Goal: Task Accomplishment & Management: Complete application form

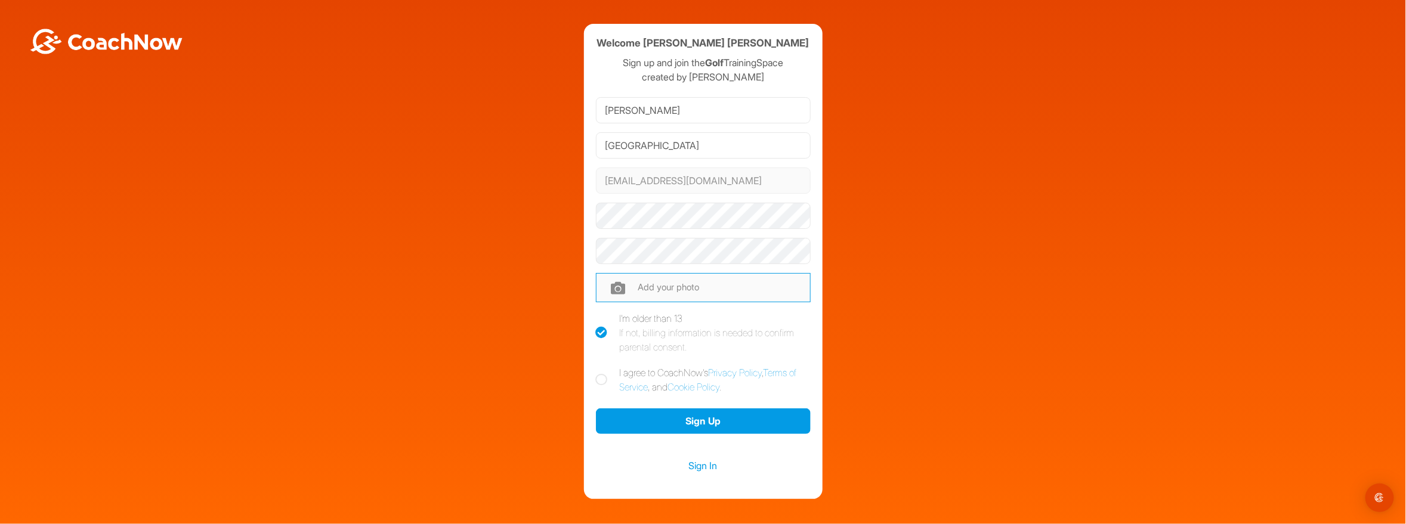
click at [655, 282] on input "file" at bounding box center [703, 287] width 215 height 29
click at [598, 382] on icon at bounding box center [602, 380] width 12 height 12
click at [598, 373] on input "I agree to CoachNow's Privacy Policy , Terms of Service , and Cookie Policy ." at bounding box center [600, 370] width 8 height 8
checkbox input "true"
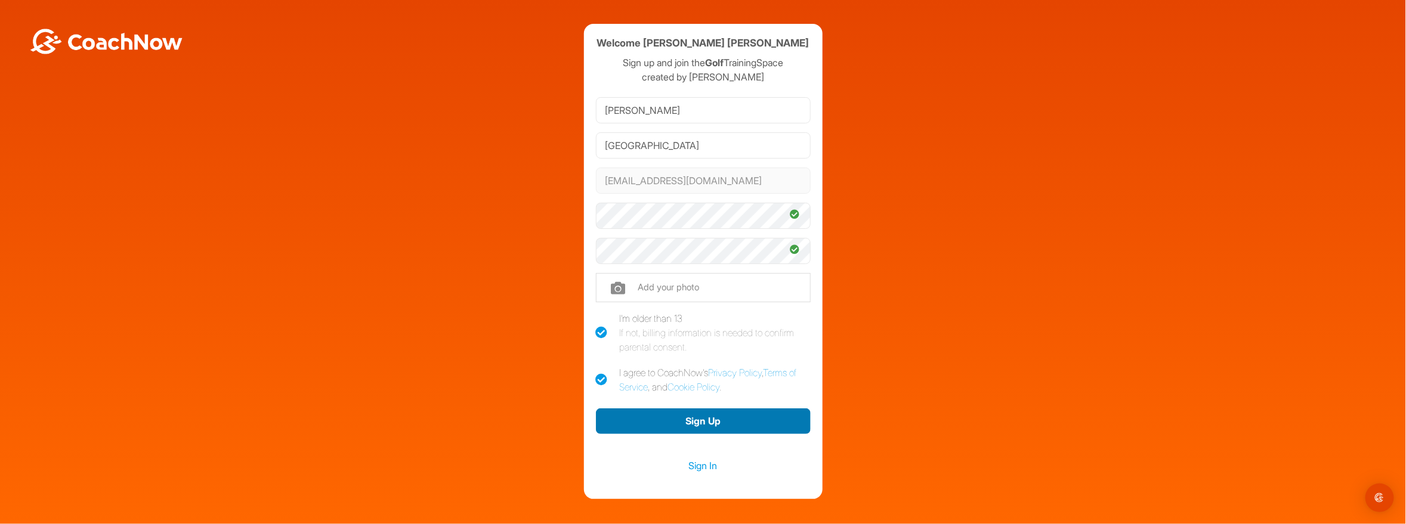
click at [701, 421] on button "Sign Up" at bounding box center [703, 422] width 215 height 26
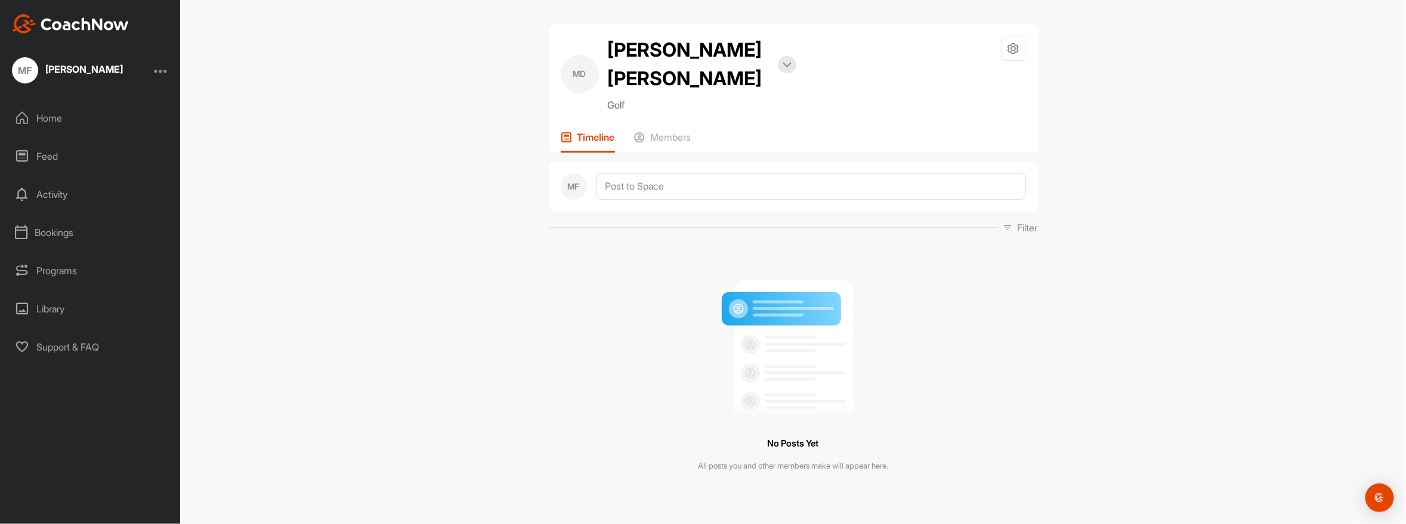
click at [39, 116] on div "Home" at bounding box center [91, 118] width 168 height 30
